Goal: Navigation & Orientation: Find specific page/section

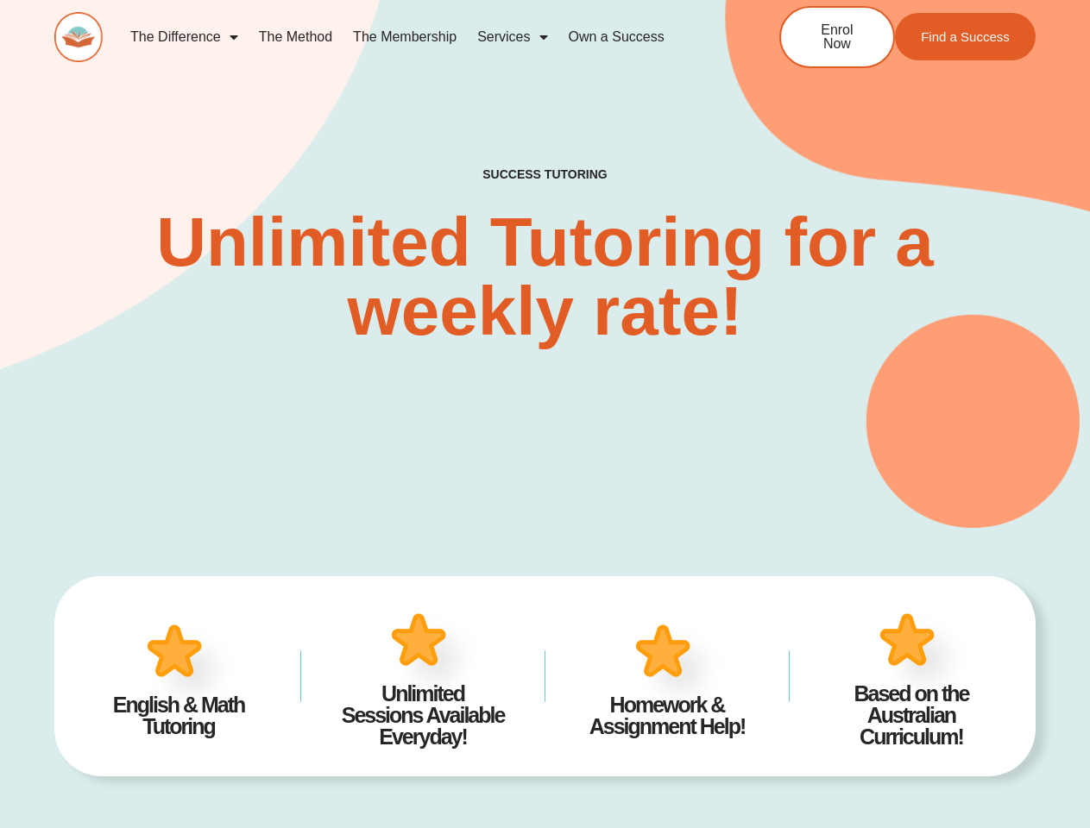
click at [544, 414] on div "SUCCESS TUTORING​ Unlimited Tutoring for a weekly rate!" at bounding box center [544, 230] width 981 height 595
click at [512, 37] on link "Services" at bounding box center [512, 37] width 91 height 40
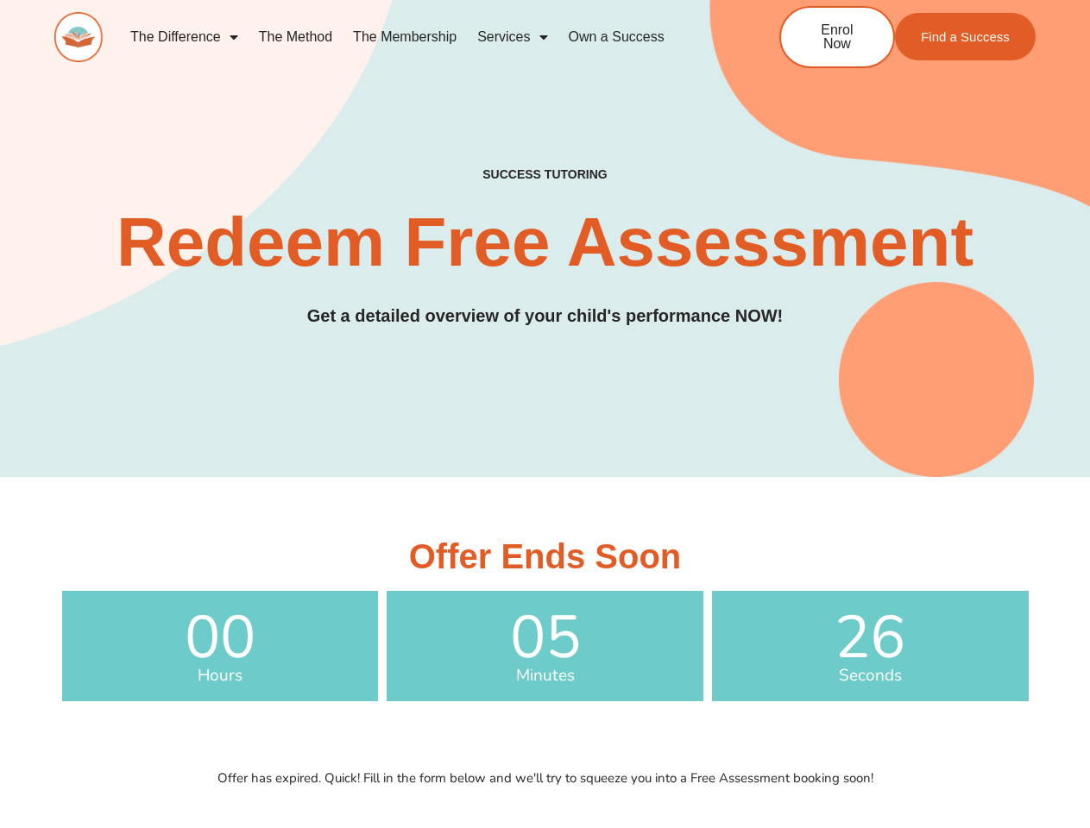
click at [544, 414] on div "SUCCESS TUTORING​ Redeem Free Assessment Get a detailed overview of your child'…" at bounding box center [544, 205] width 981 height 544
click at [512, 37] on link "Services" at bounding box center [512, 37] width 91 height 40
